Goal: Task Accomplishment & Management: Complete application form

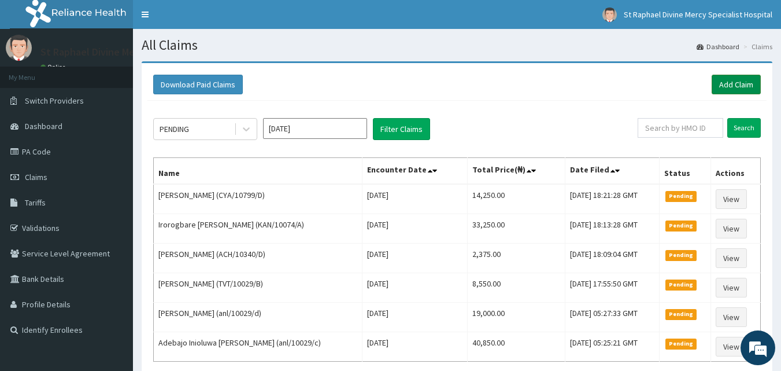
drag, startPoint x: 728, startPoint y: 79, endPoint x: 721, endPoint y: 80, distance: 7.6
click at [727, 79] on link "Add Claim" at bounding box center [736, 85] width 49 height 20
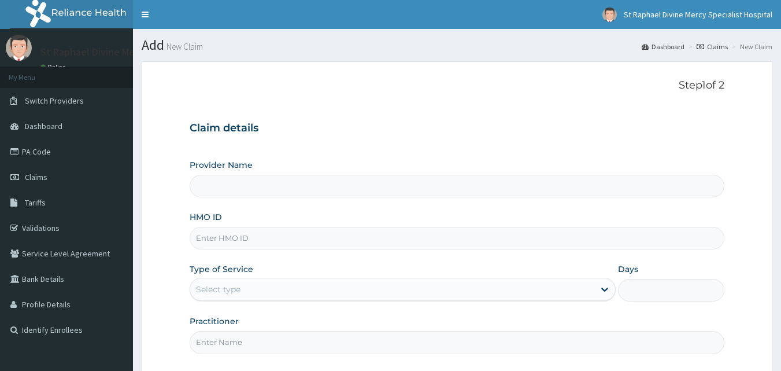
click at [267, 240] on input "HMO ID" at bounding box center [458, 238] width 536 height 23
type input "PPY/10511/B"
click at [228, 291] on div "Select type" at bounding box center [218, 289] width 45 height 12
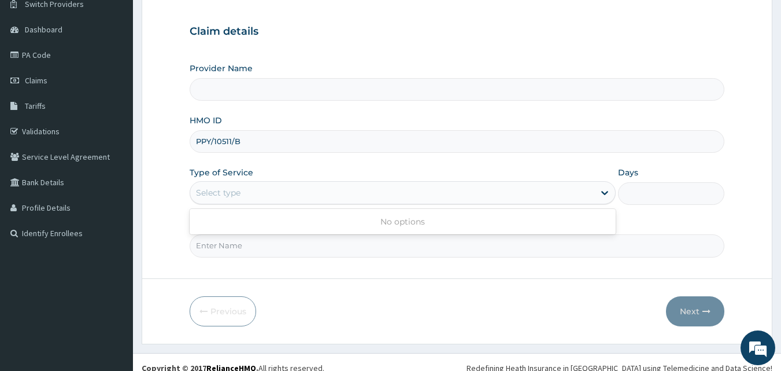
scroll to position [108, 0]
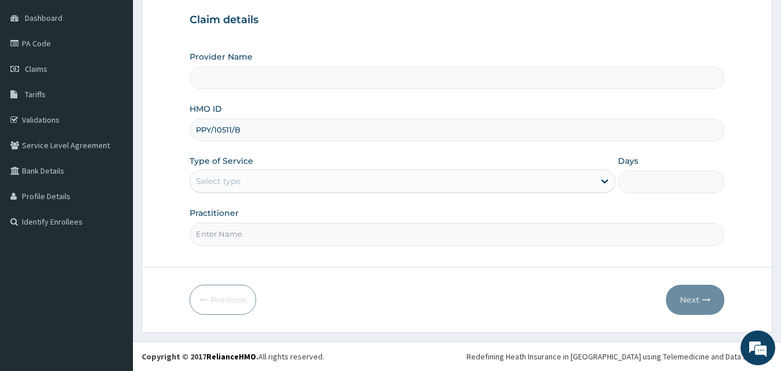
click at [563, 183] on div "Select type" at bounding box center [392, 181] width 404 height 19
click at [506, 183] on div "Select type" at bounding box center [392, 181] width 404 height 19
click at [497, 186] on div "Select type" at bounding box center [392, 181] width 404 height 19
drag, startPoint x: 255, startPoint y: 129, endPoint x: 191, endPoint y: 129, distance: 64.2
click at [193, 127] on input "PPY/10511/B" at bounding box center [458, 130] width 536 height 23
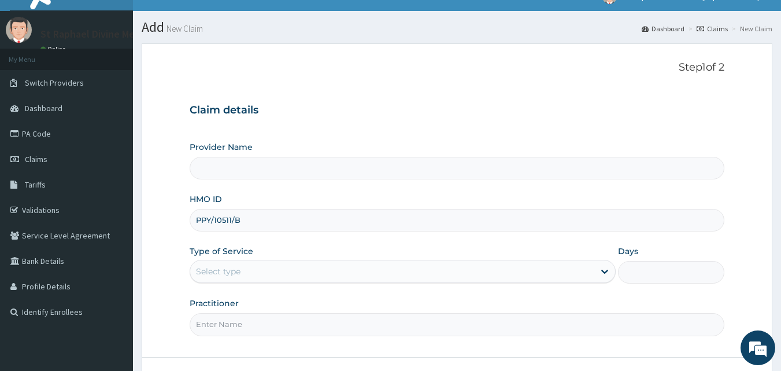
scroll to position [0, 0]
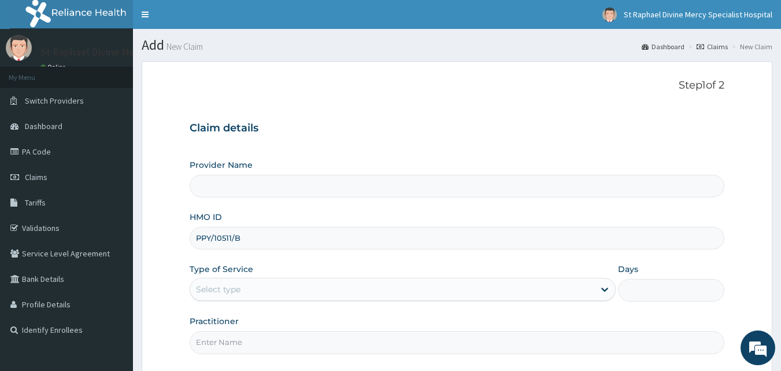
click at [499, 134] on h3 "Claim details" at bounding box center [458, 128] width 536 height 13
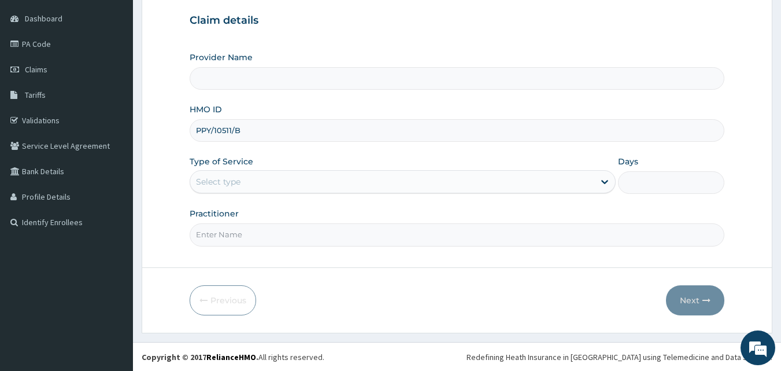
scroll to position [108, 0]
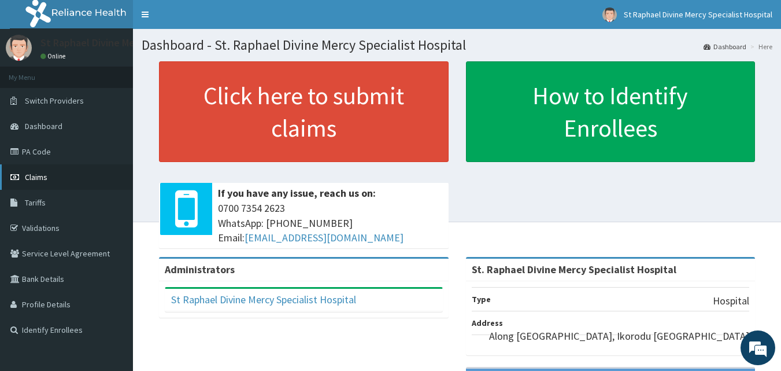
click at [42, 175] on span "Claims" at bounding box center [36, 177] width 23 height 10
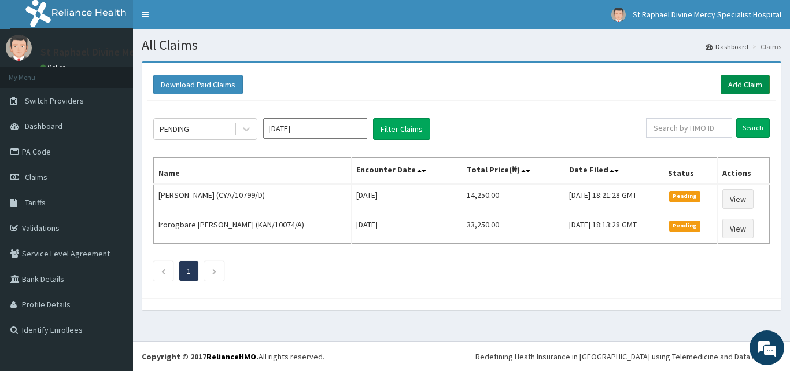
click at [739, 80] on link "Add Claim" at bounding box center [745, 85] width 49 height 20
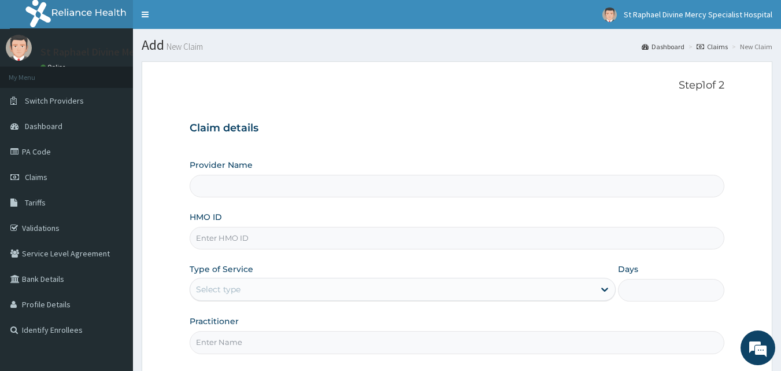
type input "St. Raphael Divine Mercy Specialist Hospital"
click at [242, 242] on input "HMO ID" at bounding box center [458, 238] width 536 height 23
paste input "PPY/10511/B"
type input "PPY/10511/B"
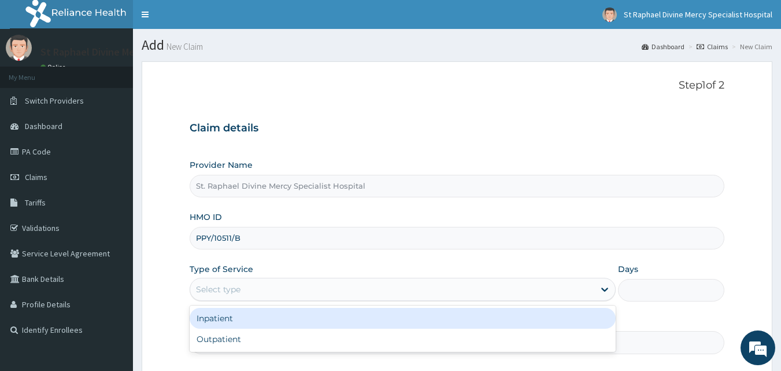
click at [427, 285] on div "Select type" at bounding box center [392, 289] width 404 height 19
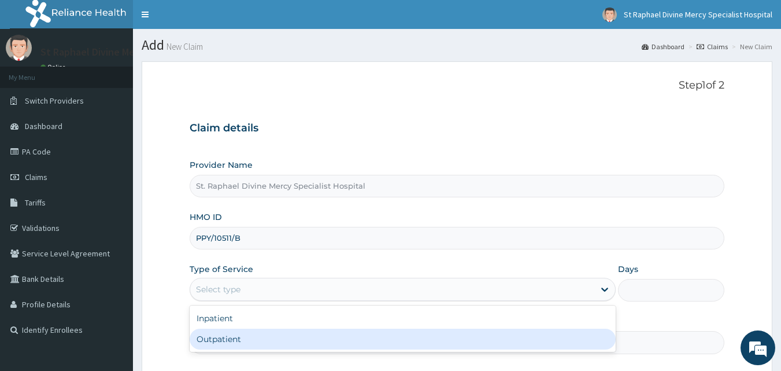
click at [246, 333] on div "Outpatient" at bounding box center [403, 339] width 426 height 21
type input "1"
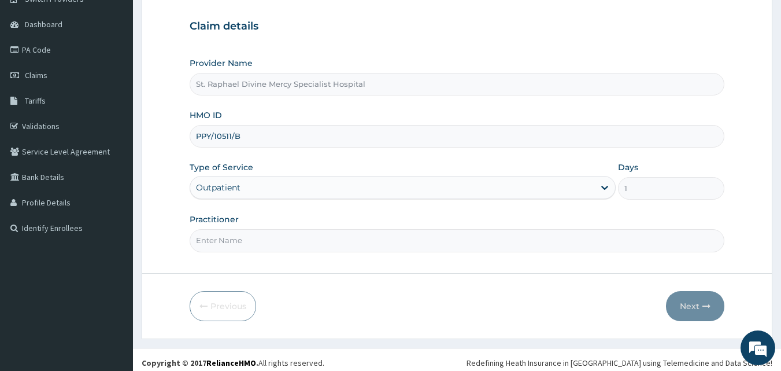
scroll to position [108, 0]
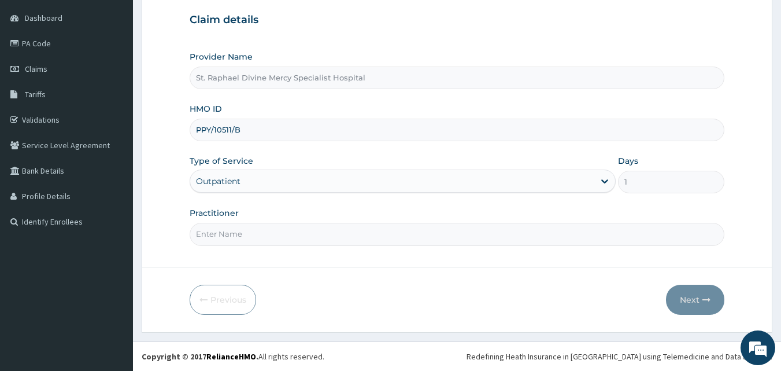
click at [282, 234] on input "Practitioner" at bounding box center [458, 234] width 536 height 23
type input "Dr Ola"
click at [697, 298] on button "Next" at bounding box center [695, 300] width 58 height 30
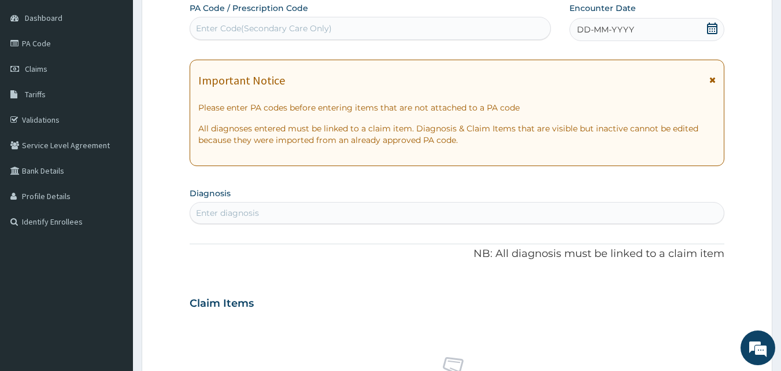
click at [713, 77] on icon at bounding box center [713, 80] width 6 height 8
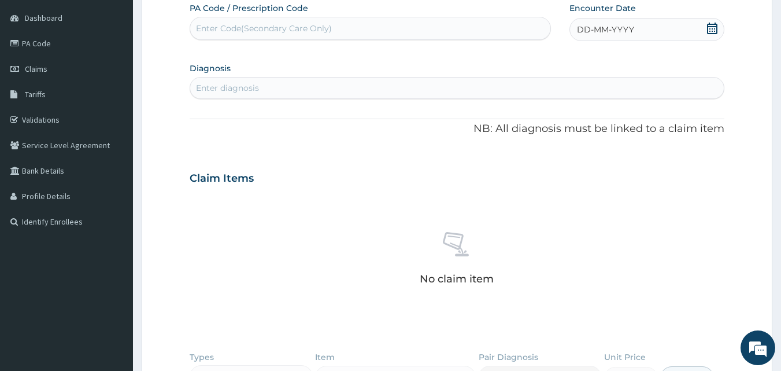
click at [711, 32] on icon at bounding box center [713, 29] width 12 height 12
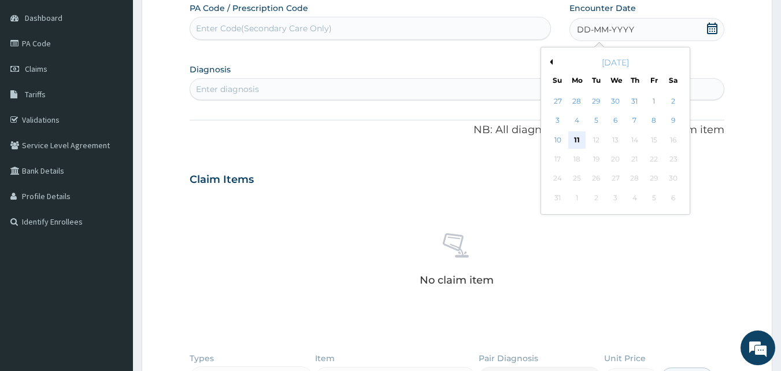
click at [580, 139] on div "11" at bounding box center [577, 139] width 17 height 17
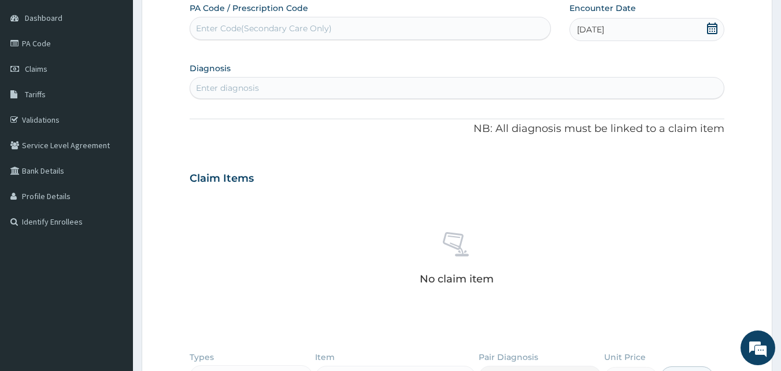
click at [288, 90] on div "Enter diagnosis" at bounding box center [457, 88] width 534 height 19
type input "malar"
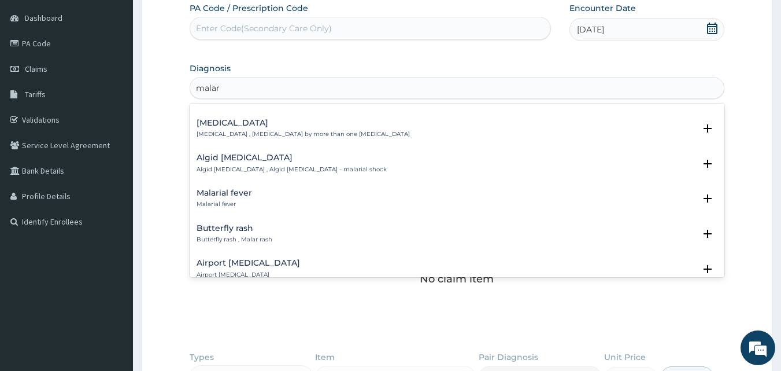
scroll to position [116, 0]
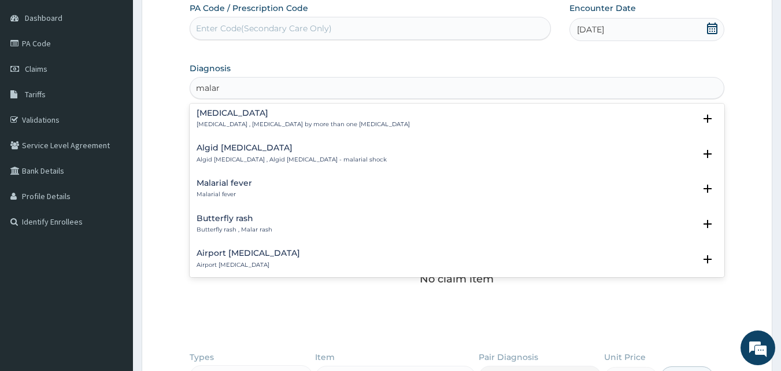
click at [240, 179] on h4 "Malarial fever" at bounding box center [225, 183] width 56 height 9
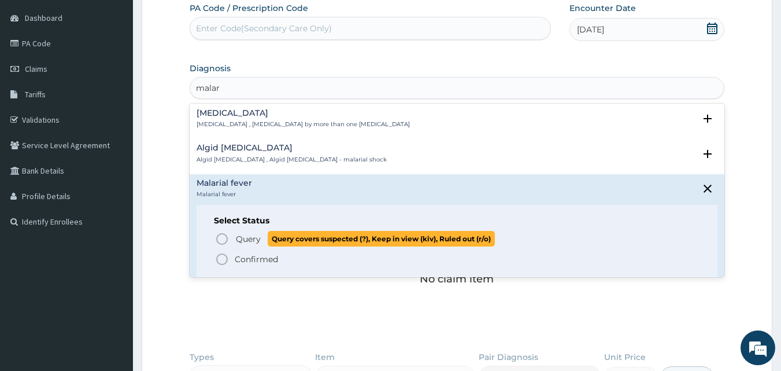
click at [223, 233] on icon "status option query" at bounding box center [222, 239] width 14 height 14
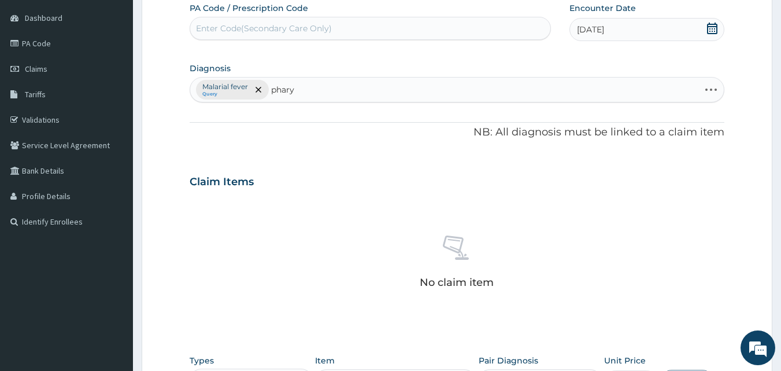
type input "pharyn"
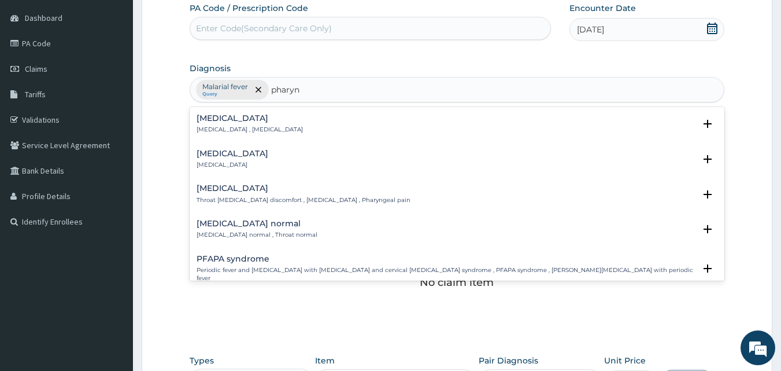
click at [231, 156] on h4 "Pharyngitis" at bounding box center [233, 153] width 72 height 9
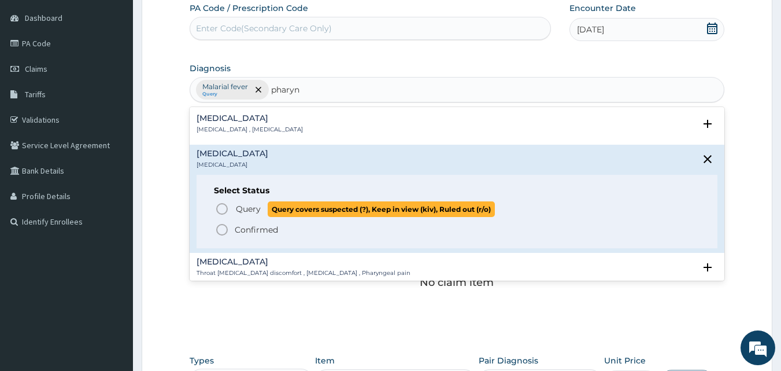
click at [223, 206] on icon "status option query" at bounding box center [222, 209] width 14 height 14
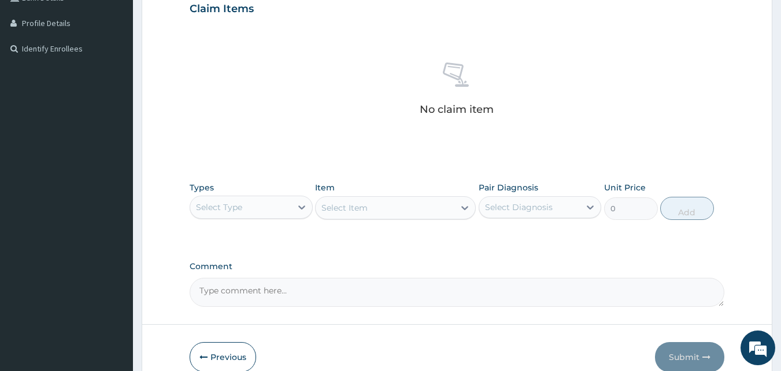
scroll to position [282, 0]
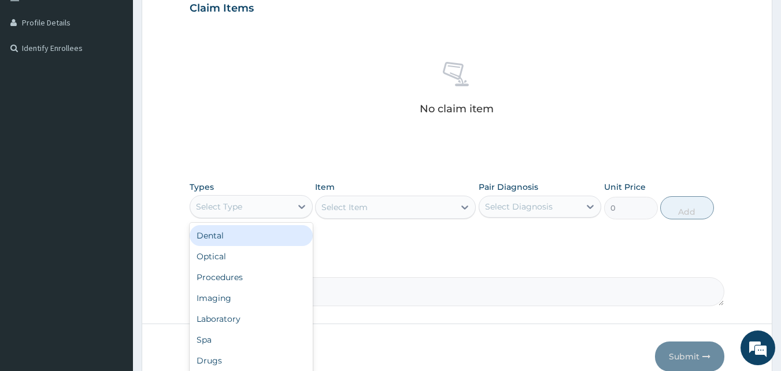
click at [250, 200] on div "Select Type" at bounding box center [240, 206] width 101 height 19
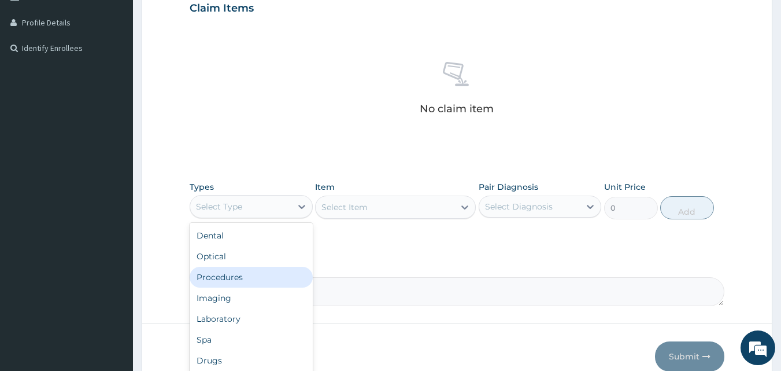
click at [224, 279] on div "Procedures" at bounding box center [251, 277] width 123 height 21
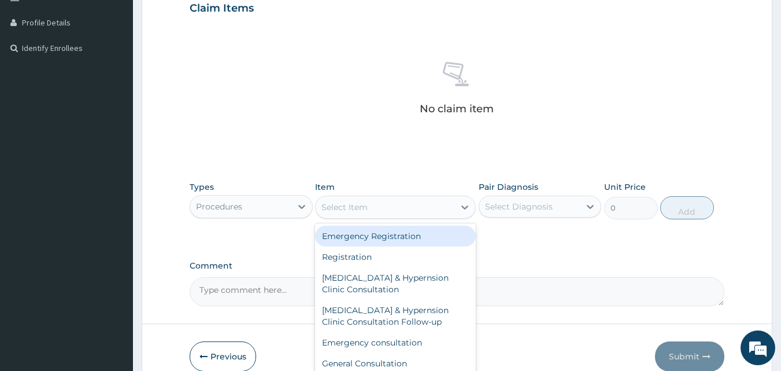
click at [355, 206] on div "Select Item" at bounding box center [345, 207] width 46 height 12
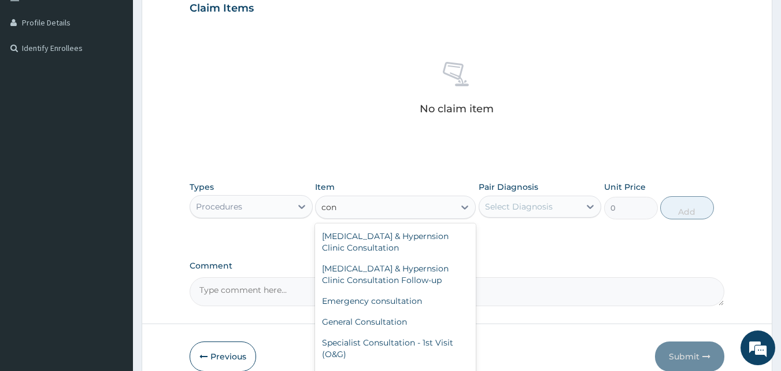
type input "cons"
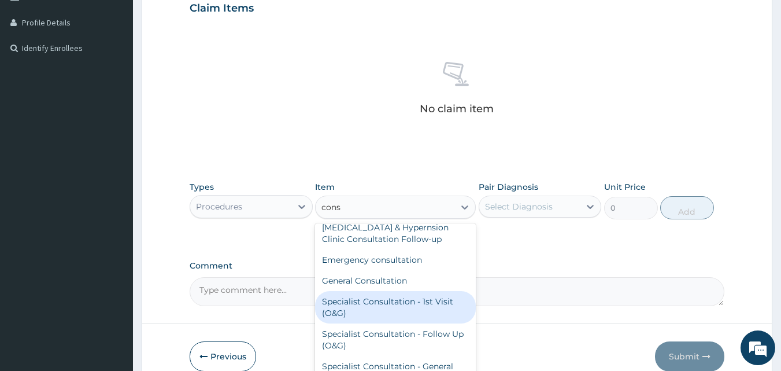
scroll to position [58, 0]
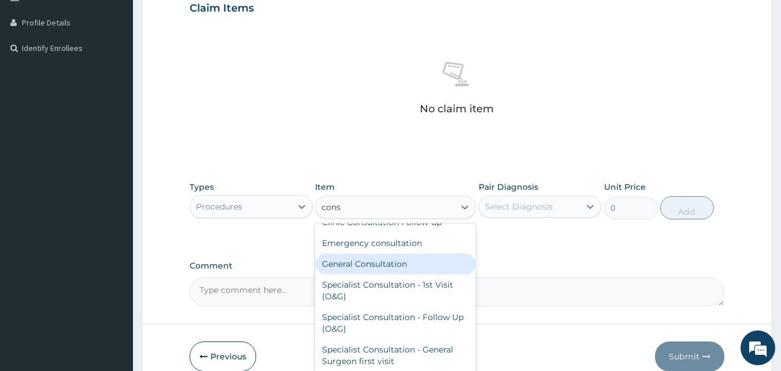
click at [361, 267] on div "General Consultation" at bounding box center [395, 263] width 161 height 21
type input "4750"
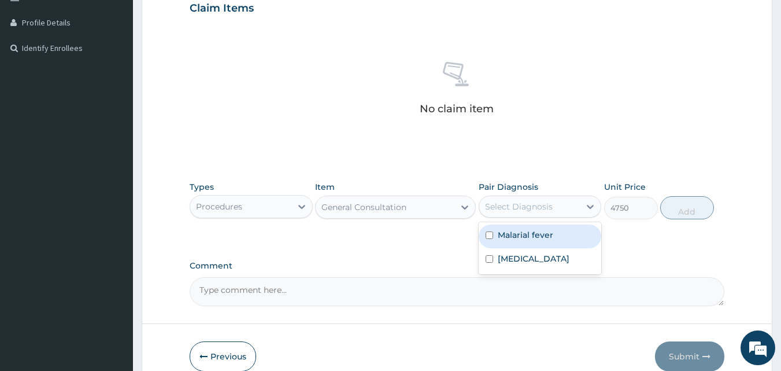
click at [543, 204] on div "Select Diagnosis" at bounding box center [519, 207] width 68 height 12
click at [523, 231] on label "Malarial fever" at bounding box center [526, 235] width 56 height 12
checkbox input "true"
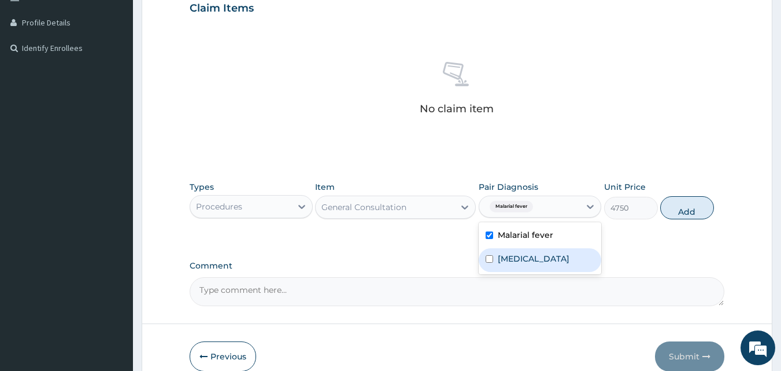
click at [510, 261] on label "Pharyngitis" at bounding box center [534, 259] width 72 height 12
checkbox input "true"
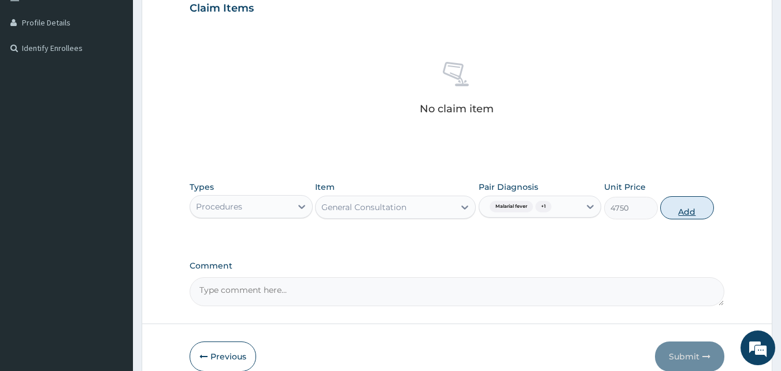
click at [671, 212] on button "Add" at bounding box center [688, 207] width 54 height 23
type input "0"
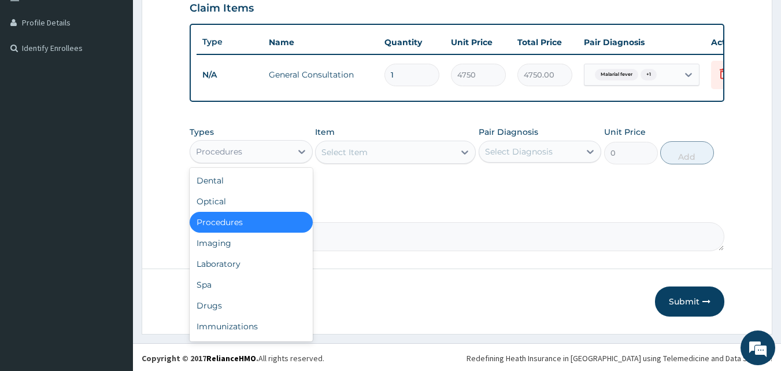
click at [254, 150] on div "Procedures" at bounding box center [240, 151] width 101 height 19
click at [217, 316] on div "Drugs" at bounding box center [251, 305] width 123 height 21
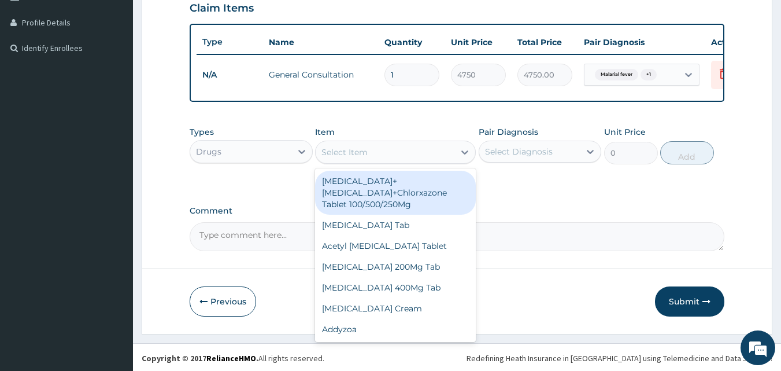
click at [344, 158] on div "Select Item" at bounding box center [345, 152] width 46 height 12
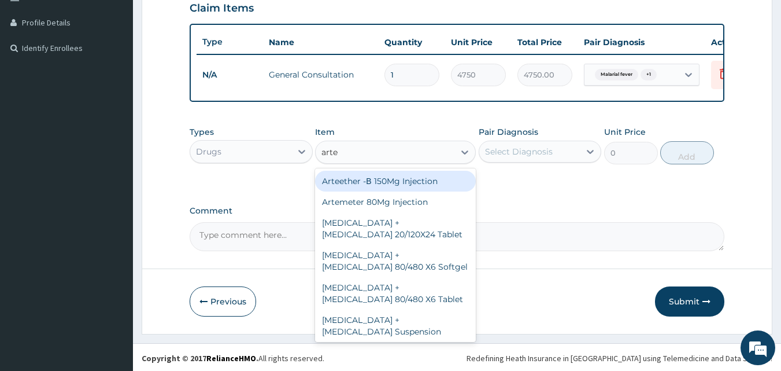
type input "artem"
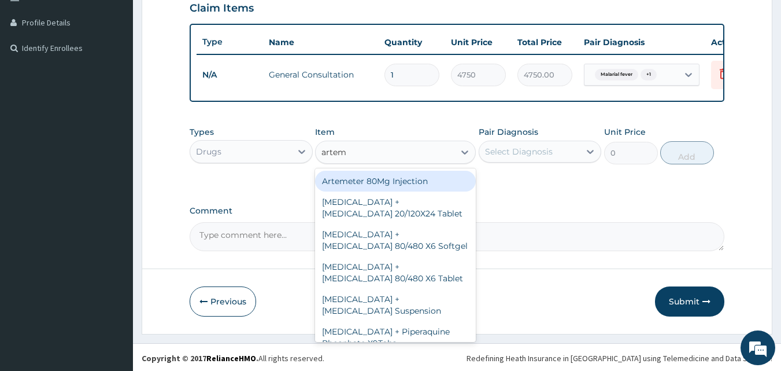
click at [370, 191] on div "Artemeter 80Mg Injection" at bounding box center [395, 181] width 161 height 21
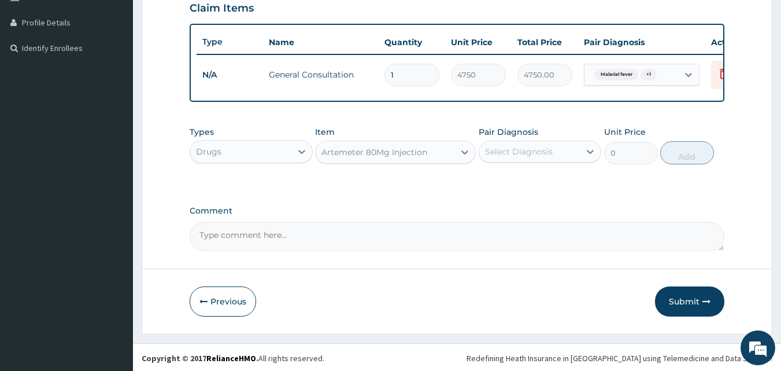
type input "807.5"
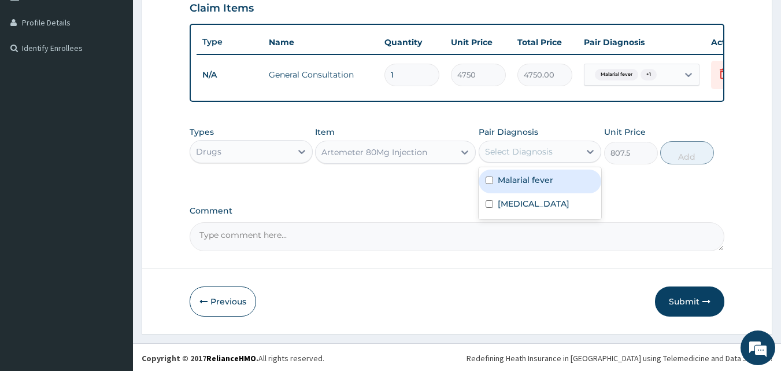
click at [509, 157] on div "Select Diagnosis" at bounding box center [519, 152] width 68 height 12
click at [509, 186] on label "Malarial fever" at bounding box center [526, 180] width 56 height 12
checkbox input "true"
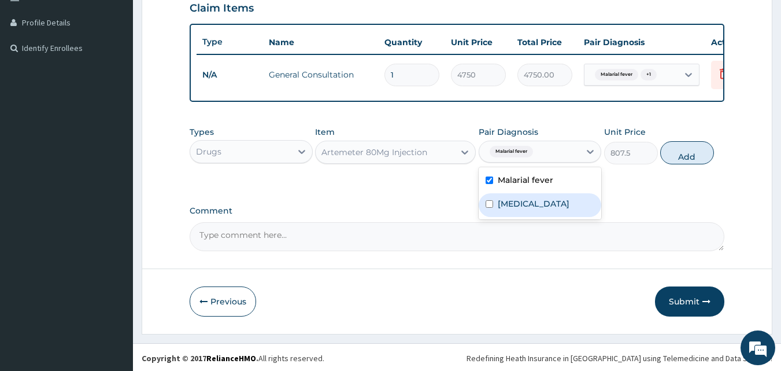
click at [550, 213] on div "Pharyngitis" at bounding box center [540, 205] width 123 height 24
checkbox input "true"
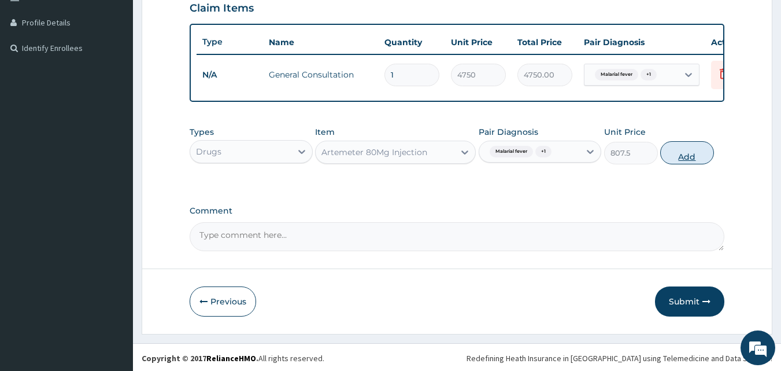
click at [692, 163] on button "Add" at bounding box center [688, 152] width 54 height 23
type input "0"
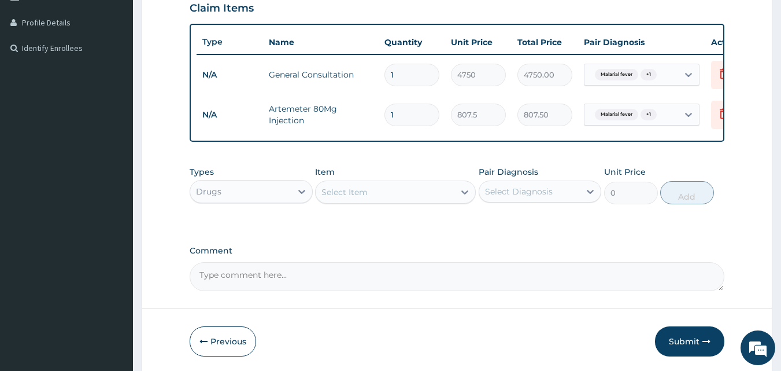
click at [413, 113] on input "1" at bounding box center [412, 115] width 55 height 23
click at [393, 111] on input "1" at bounding box center [412, 115] width 55 height 23
type input "0.00"
type input "2"
type input "1615.00"
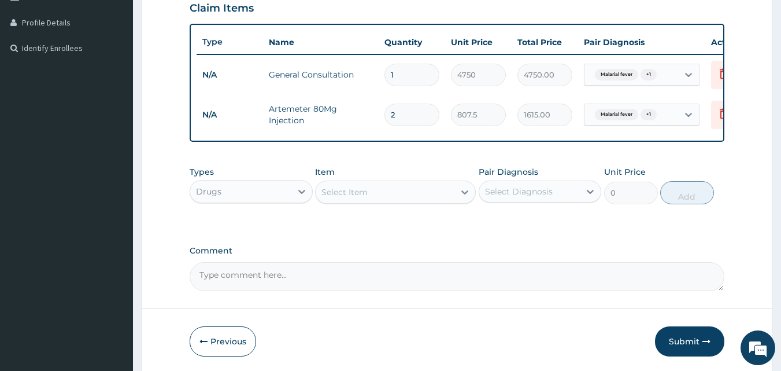
type input "2"
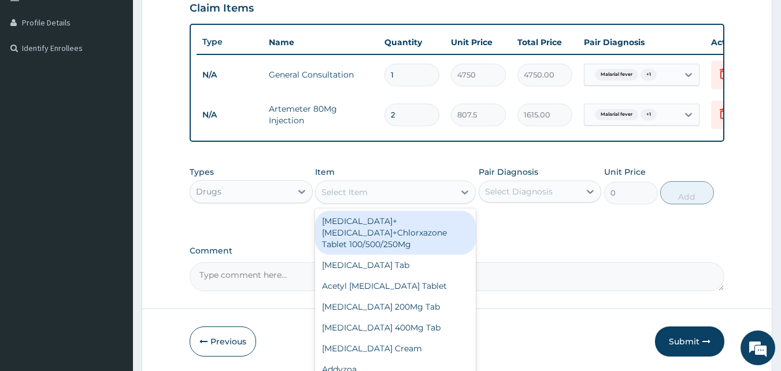
click at [369, 201] on div "Select Item" at bounding box center [385, 192] width 139 height 19
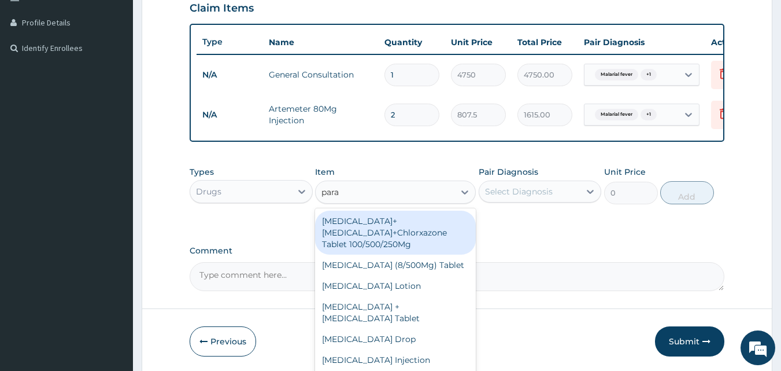
type input "parac"
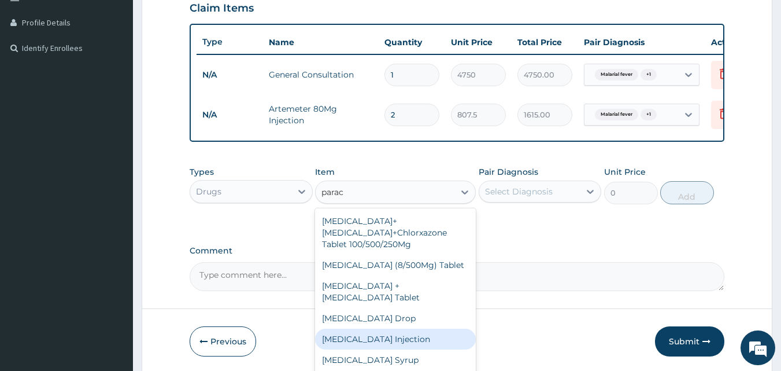
click at [349, 349] on div "Paracetamol Injection" at bounding box center [395, 339] width 161 height 21
type input "950"
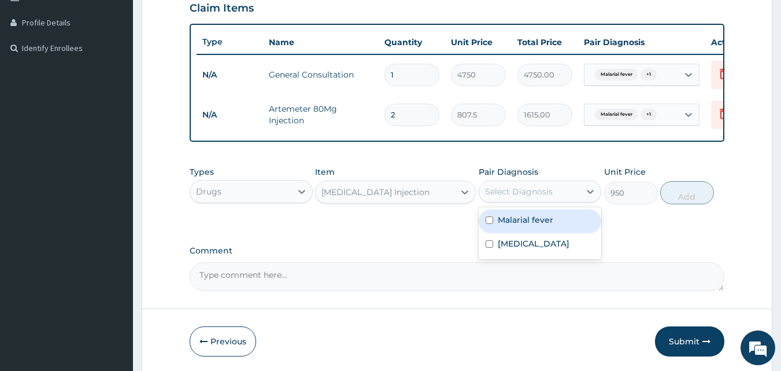
click at [521, 192] on div "Select Diagnosis" at bounding box center [529, 191] width 101 height 19
click at [509, 226] on label "Malarial fever" at bounding box center [526, 220] width 56 height 12
checkbox input "true"
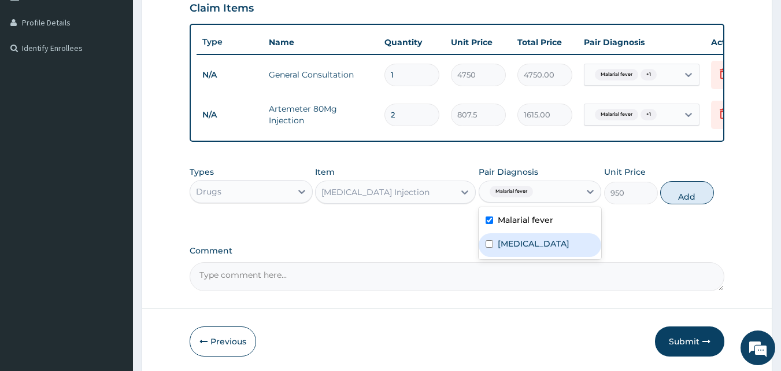
click at [507, 249] on label "Pharyngitis" at bounding box center [534, 244] width 72 height 12
checkbox input "true"
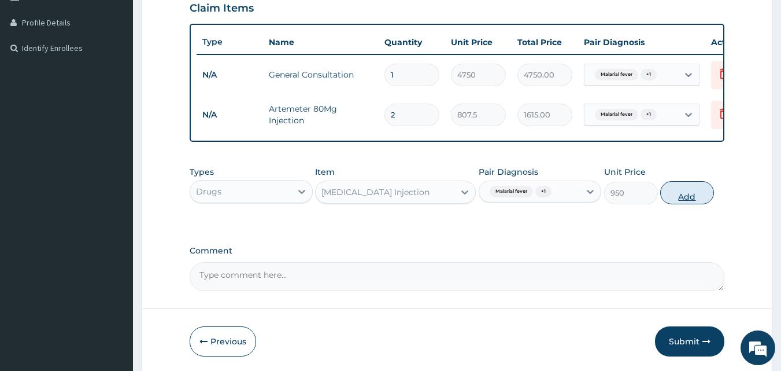
click at [685, 202] on button "Add" at bounding box center [688, 192] width 54 height 23
type input "0"
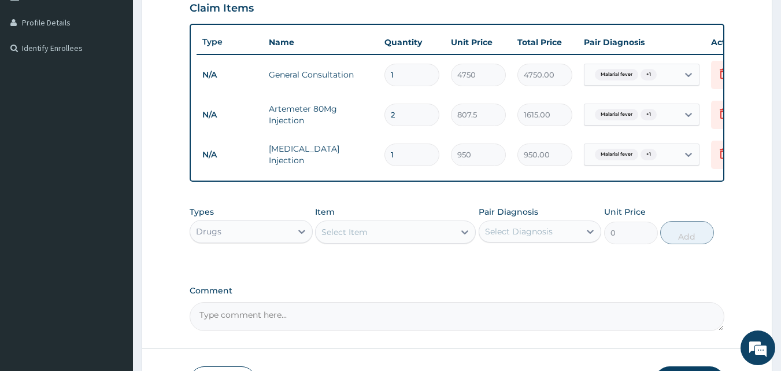
type input "0.00"
type input "3"
type input "2850.00"
type input "0.00"
type input "2"
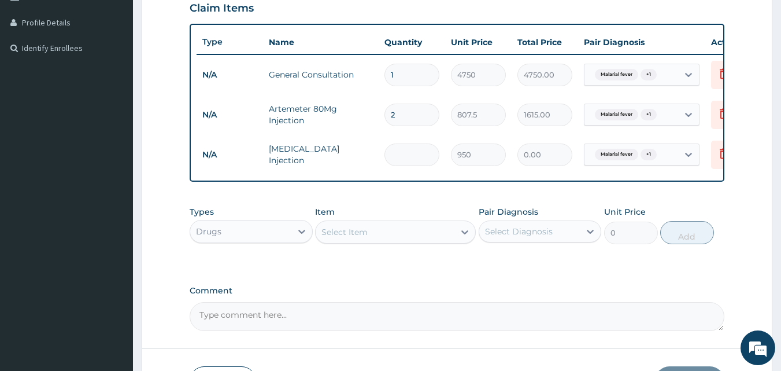
type input "1900.00"
type input "2"
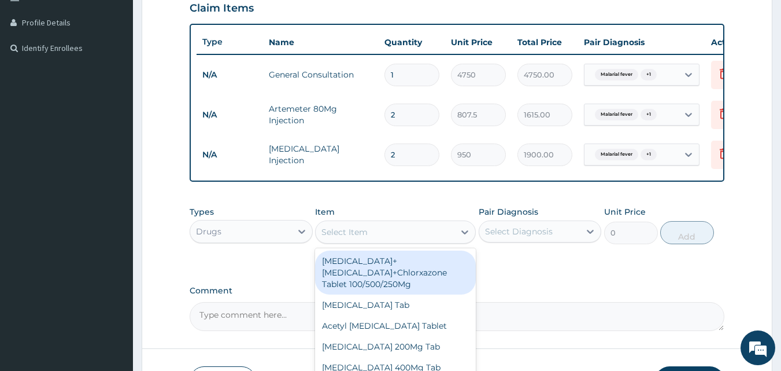
click at [359, 238] on div "Select Item" at bounding box center [345, 232] width 46 height 12
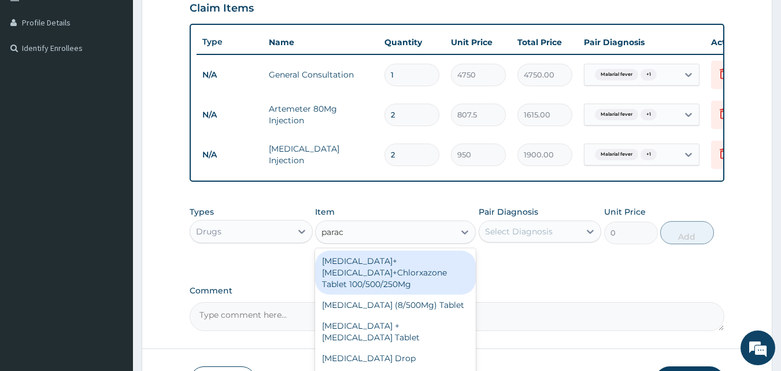
type input "parace"
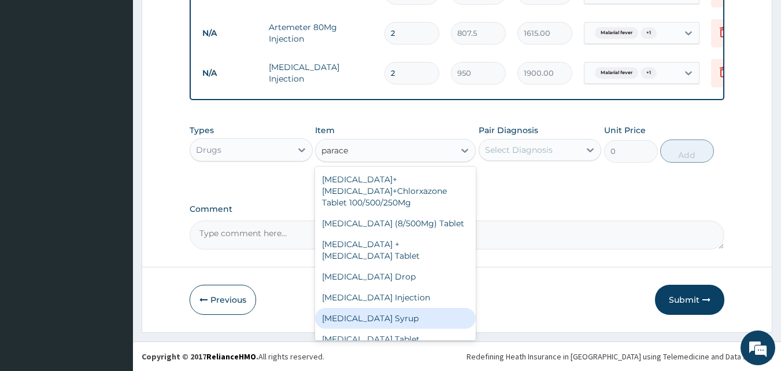
scroll to position [20, 0]
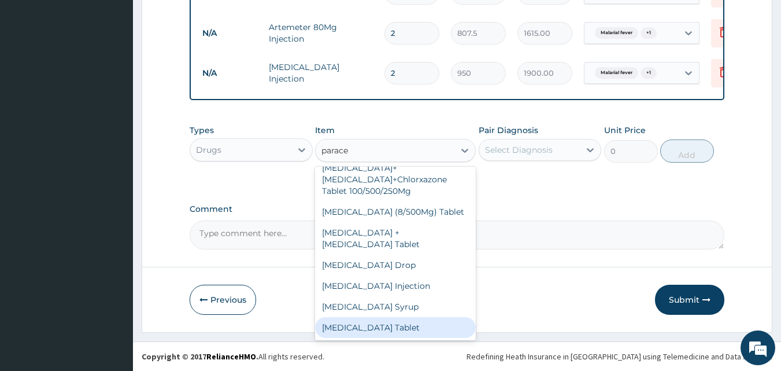
click at [373, 319] on div "Paracetamol Tablet" at bounding box center [395, 327] width 161 height 21
type input "47.5"
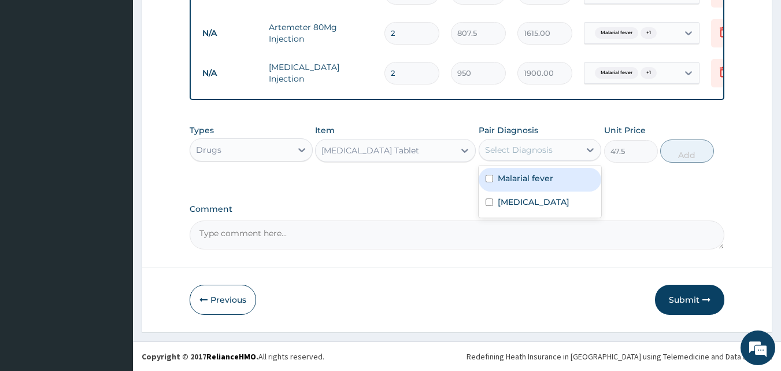
click at [541, 148] on div "Select Diagnosis" at bounding box center [519, 150] width 68 height 12
click at [524, 175] on label "Malarial fever" at bounding box center [526, 178] width 56 height 12
checkbox input "true"
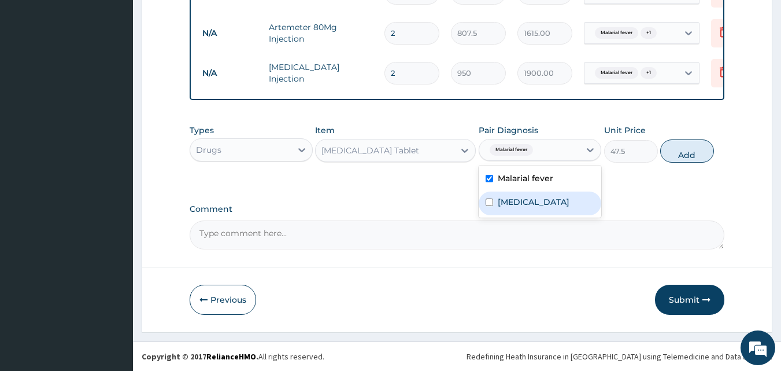
click at [515, 205] on label "Pharyngitis" at bounding box center [534, 202] width 72 height 12
checkbox input "true"
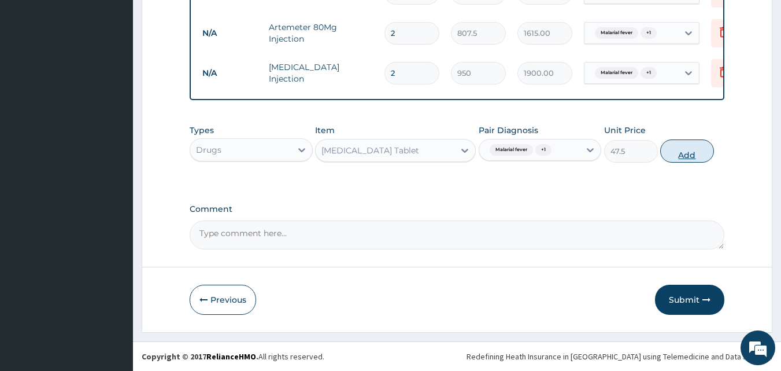
click at [682, 152] on button "Add" at bounding box center [688, 150] width 54 height 23
type input "0"
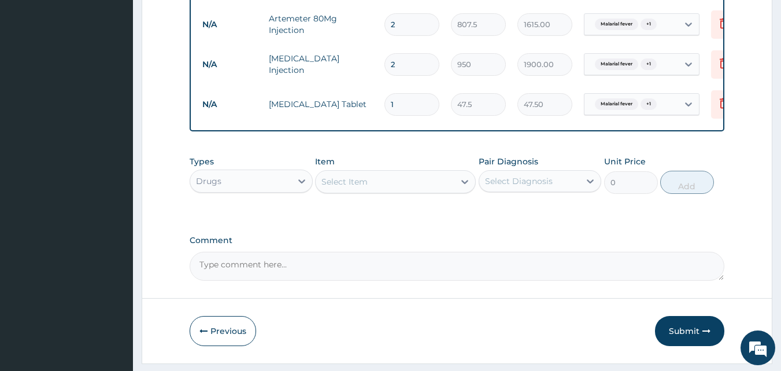
type input "0.00"
type input "1"
type input "47.50"
type input "18"
type input "855.00"
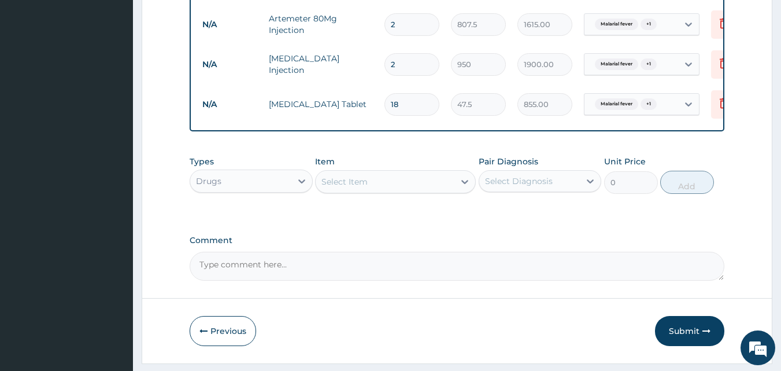
type input "18"
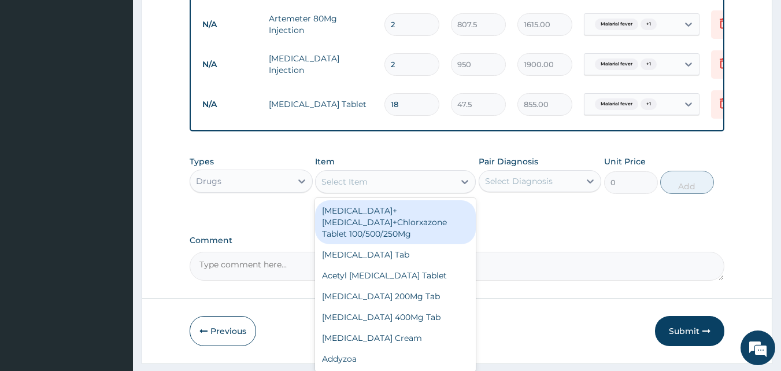
click at [400, 187] on div "Select Item" at bounding box center [385, 181] width 139 height 19
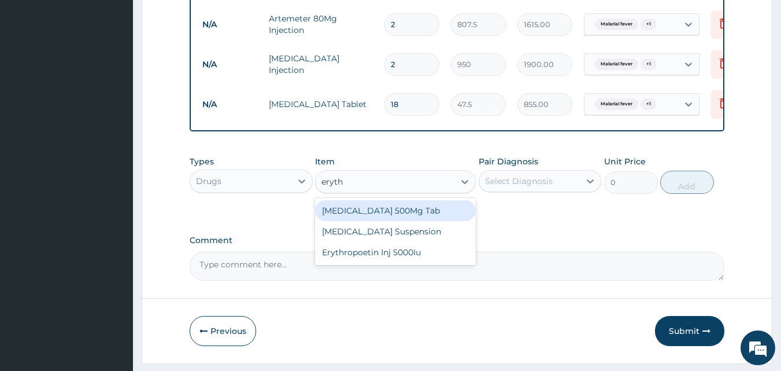
type input "erythr"
click at [399, 221] on div "Erythromycin 500Mg Tab" at bounding box center [395, 210] width 161 height 21
type input "237.5"
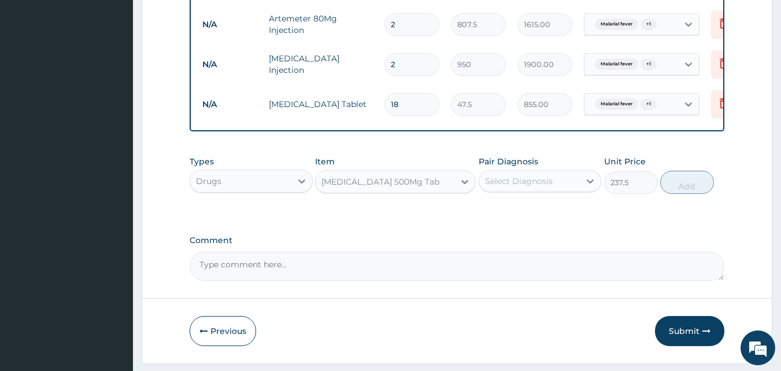
click at [534, 186] on div "Select Diagnosis" at bounding box center [519, 181] width 68 height 12
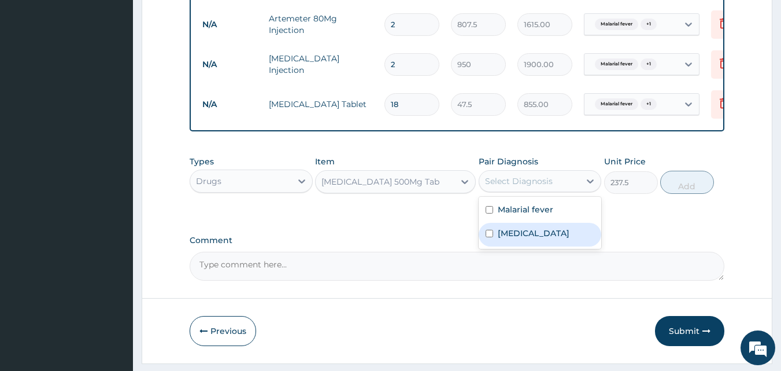
click at [518, 231] on div "Pharyngitis" at bounding box center [540, 235] width 123 height 24
checkbox input "true"
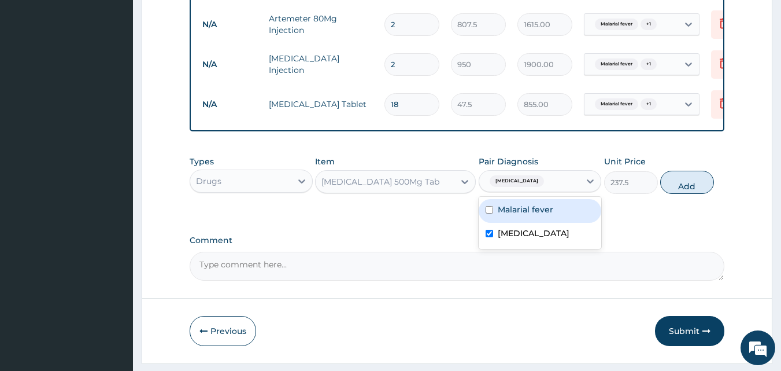
click at [518, 223] on div "Malarial fever" at bounding box center [540, 211] width 123 height 24
checkbox input "true"
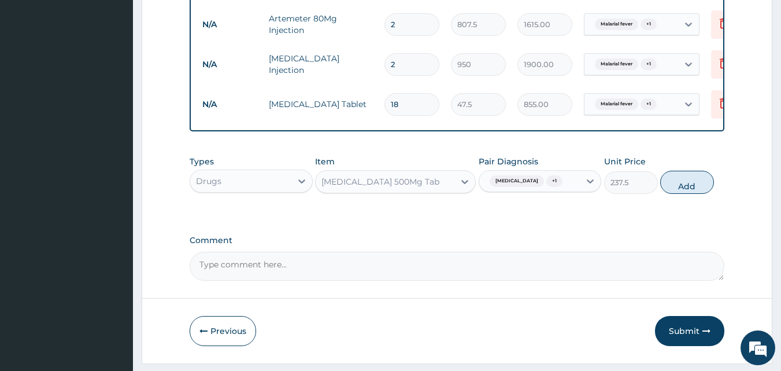
drag, startPoint x: 689, startPoint y: 194, endPoint x: 653, endPoint y: 195, distance: 35.9
click at [688, 194] on button "Add" at bounding box center [688, 182] width 54 height 23
type input "0"
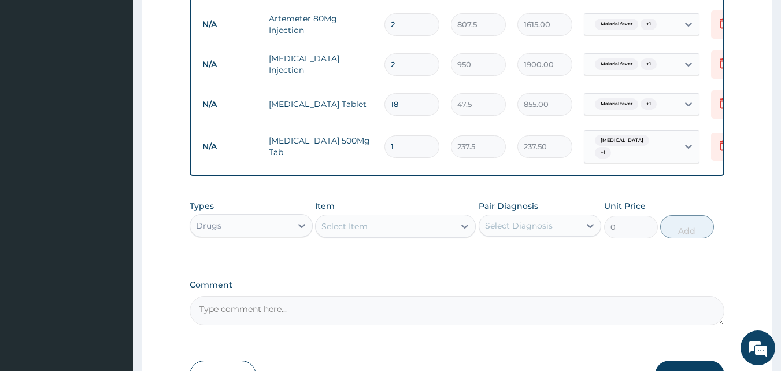
type input "10"
type input "2375.00"
type input "10"
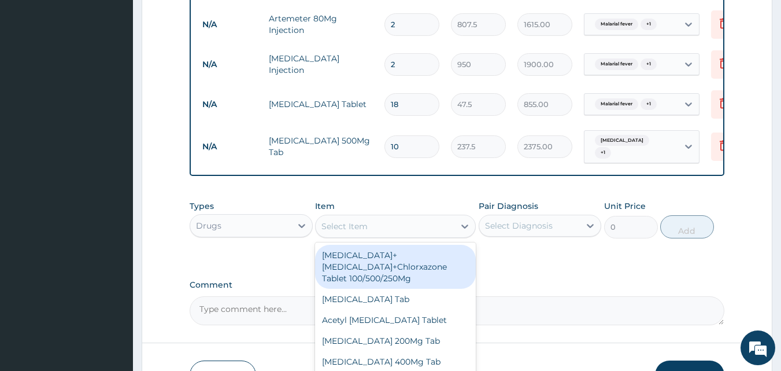
click at [373, 232] on div "Select Item" at bounding box center [385, 226] width 139 height 19
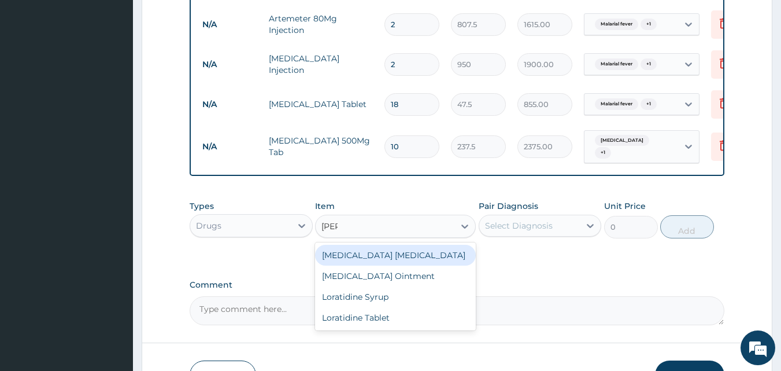
type input "lorat"
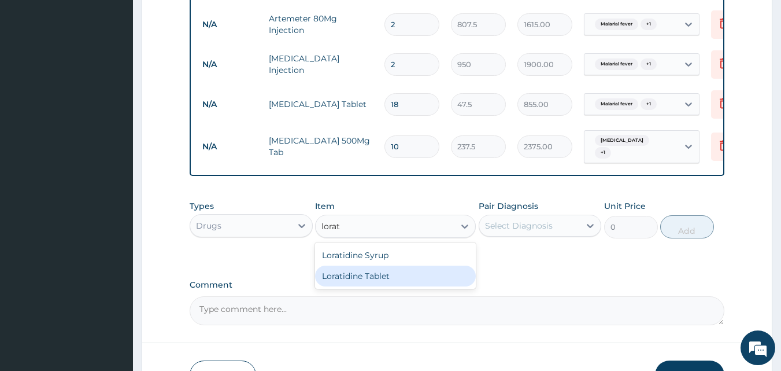
click at [368, 275] on div "Loratidine Tablet" at bounding box center [395, 275] width 161 height 21
type input "142.5"
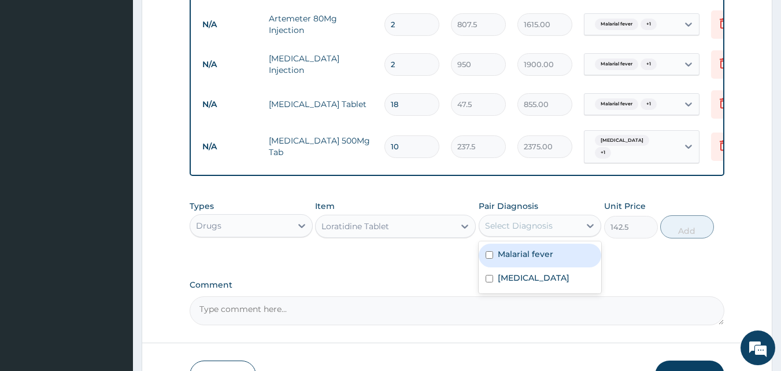
click at [510, 225] on div "Select Diagnosis" at bounding box center [519, 226] width 68 height 12
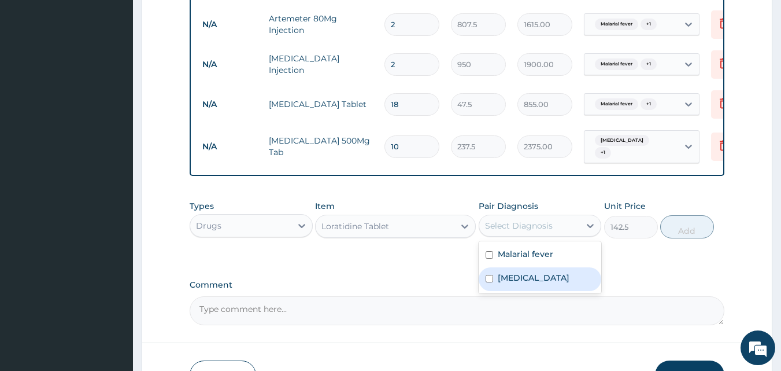
click at [514, 282] on label "Pharyngitis" at bounding box center [534, 278] width 72 height 12
checkbox input "true"
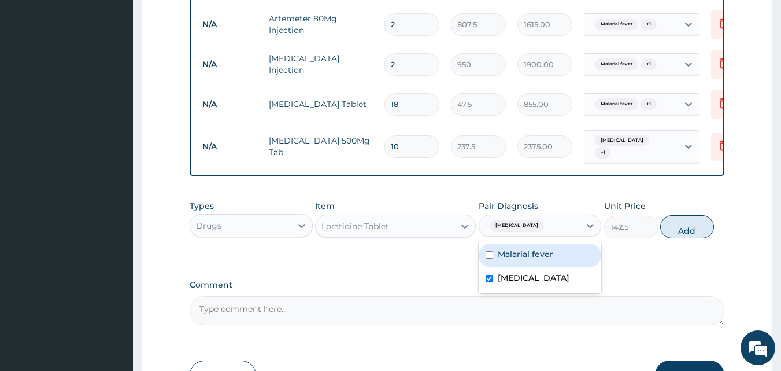
click at [573, 259] on div "Malarial fever" at bounding box center [540, 255] width 123 height 24
checkbox input "true"
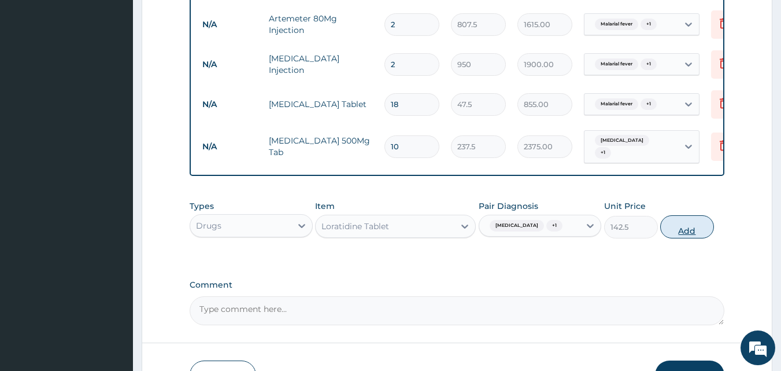
click at [689, 230] on button "Add" at bounding box center [688, 226] width 54 height 23
type input "0"
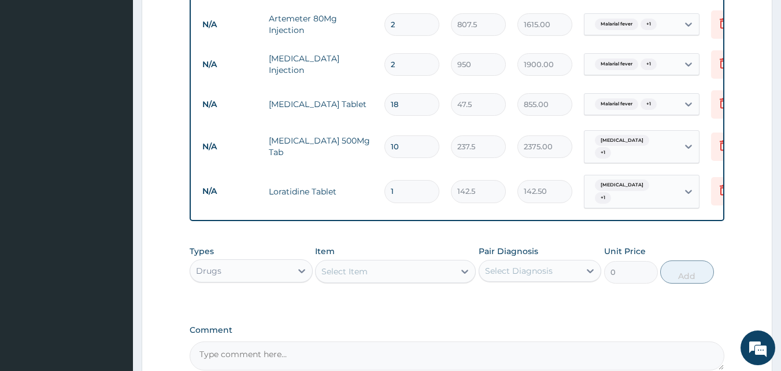
type input "10"
type input "1425.00"
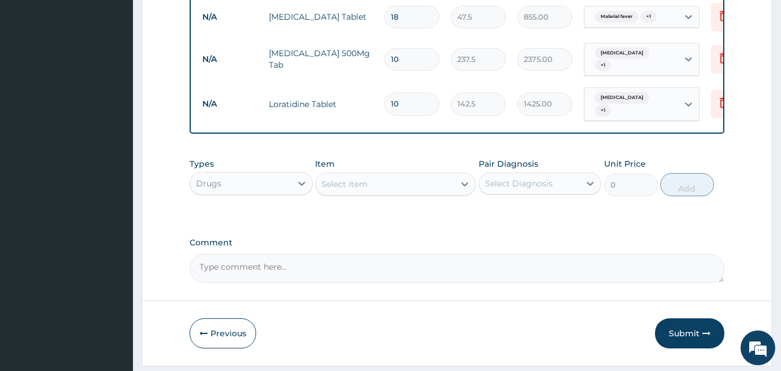
scroll to position [492, 0]
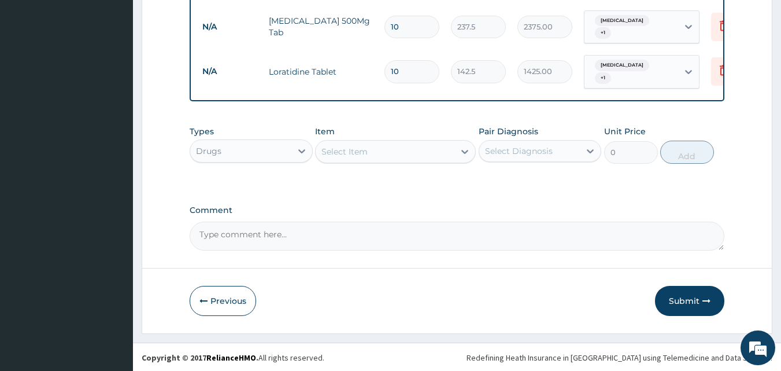
type input "10"
click at [224, 234] on textarea "Comment" at bounding box center [458, 236] width 536 height 29
type textarea "Acute Pharyngitis in preganacy"
click at [682, 301] on button "Submit" at bounding box center [689, 301] width 69 height 30
